Goal: Information Seeking & Learning: Learn about a topic

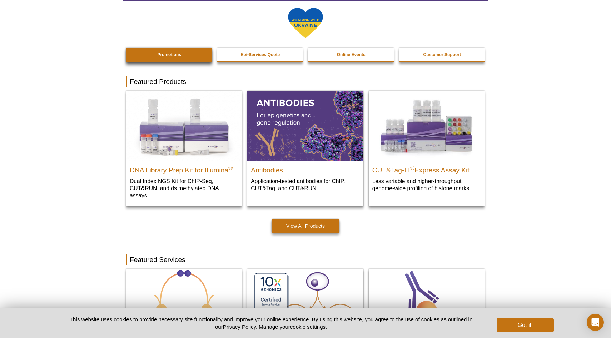
scroll to position [125, 0]
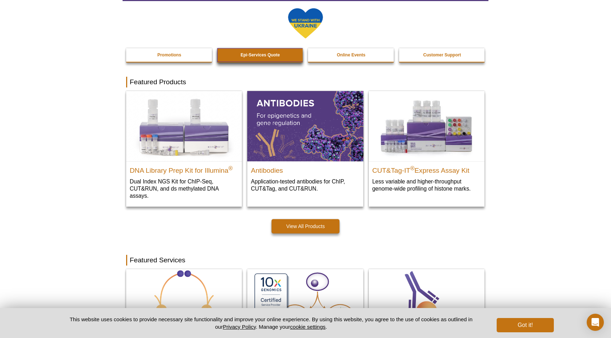
click at [250, 58] on strong "Epi-Services Quote" at bounding box center [259, 55] width 39 height 5
click at [248, 55] on strong "Epi-Services Quote" at bounding box center [259, 55] width 39 height 5
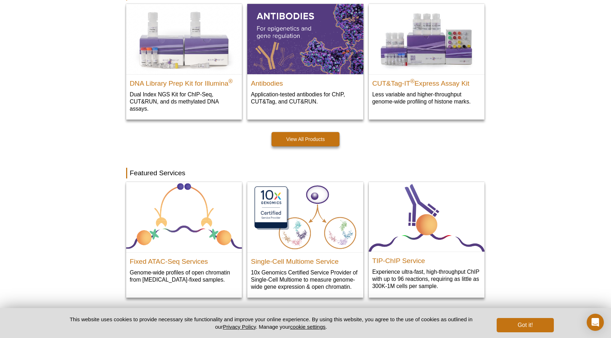
scroll to position [237, 0]
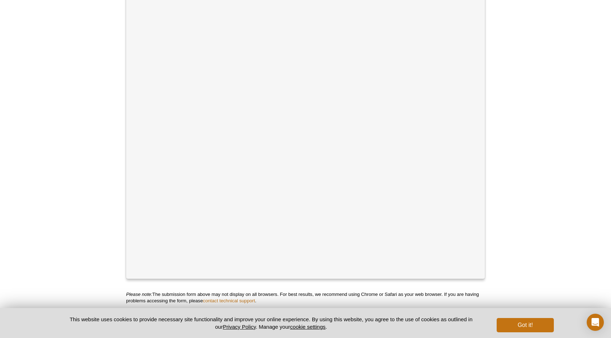
scroll to position [186, 0]
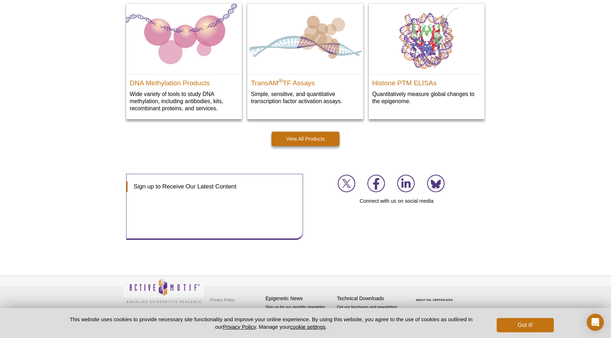
scroll to position [926, 0]
click at [516, 326] on button "Got it!" at bounding box center [525, 325] width 57 height 14
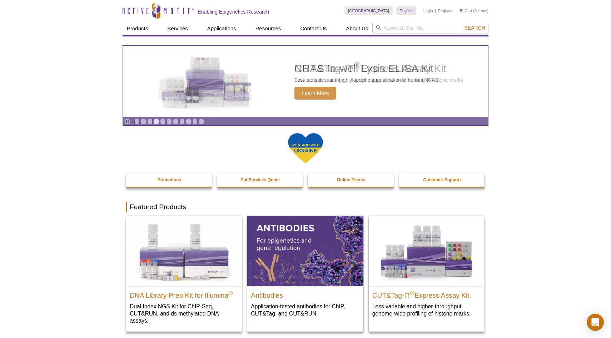
scroll to position [0, 0]
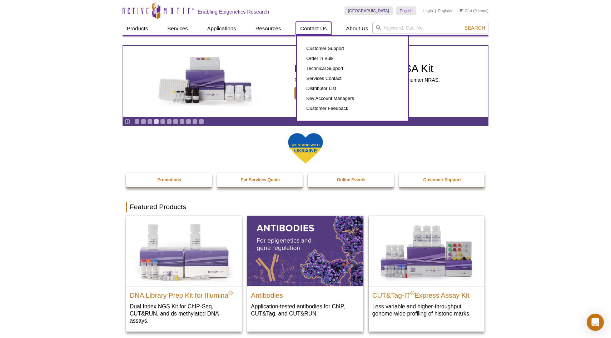
click at [313, 28] on link "Contact Us" at bounding box center [313, 29] width 35 height 14
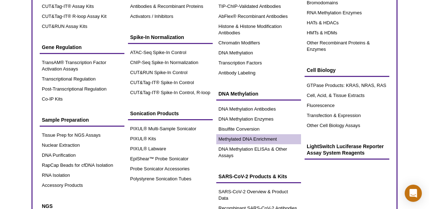
scroll to position [115, 0]
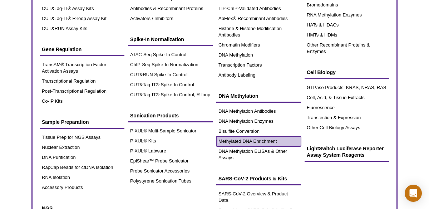
click at [236, 141] on link "Methylated DNA Enrichment" at bounding box center [258, 141] width 85 height 10
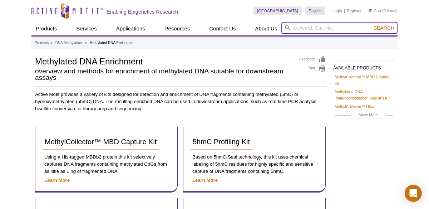
click at [298, 29] on input "search" at bounding box center [339, 28] width 116 height 12
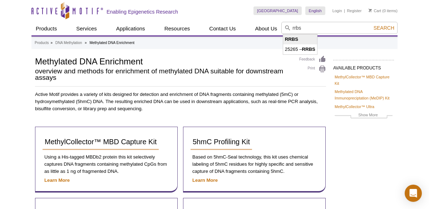
click at [295, 41] on strong "RRBS" at bounding box center [291, 38] width 13 height 5
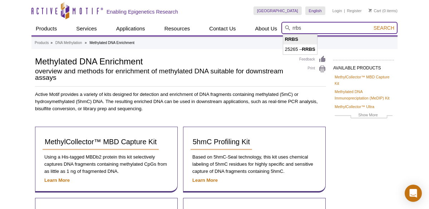
type input "RRBS"
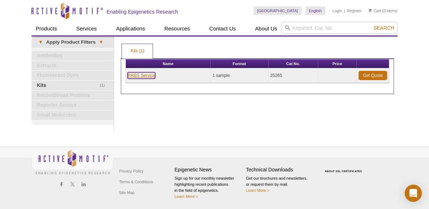
click at [150, 76] on link "RRBS Service" at bounding box center [142, 75] width 28 height 6
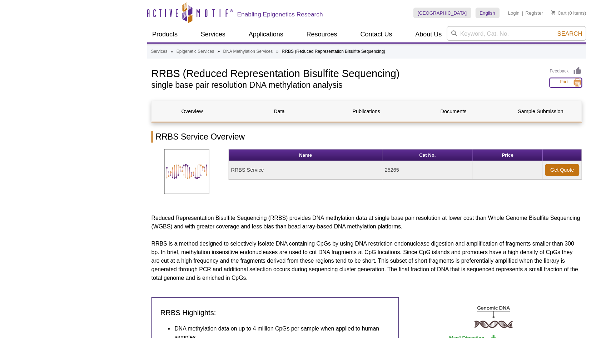
click at [428, 69] on link "Print" at bounding box center [471, 69] width 27 height 8
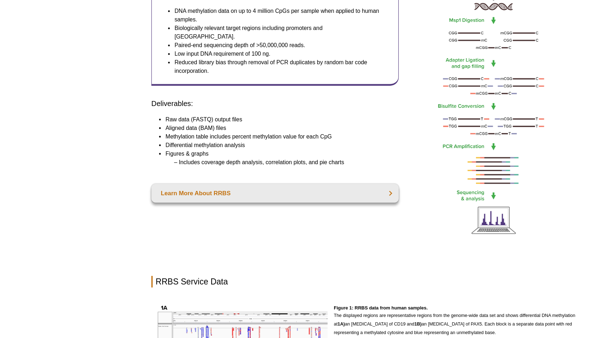
scroll to position [209, 0]
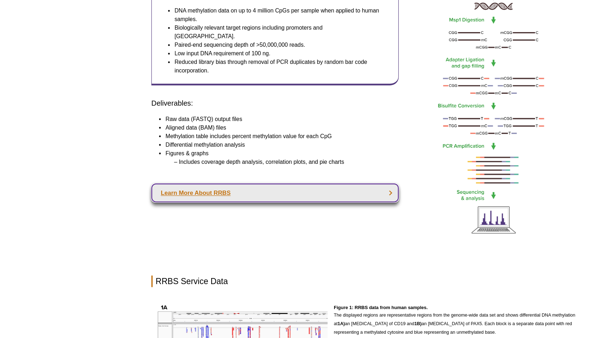
click at [327, 208] on link "Learn More About RRBS" at bounding box center [229, 217] width 206 height 16
click at [151, 208] on link "Learn More About RRBS" at bounding box center [229, 217] width 206 height 16
click at [152, 208] on link "Learn More About RRBS" at bounding box center [229, 217] width 206 height 16
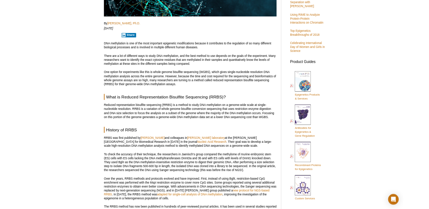
scroll to position [203, 0]
